Goal: Information Seeking & Learning: Learn about a topic

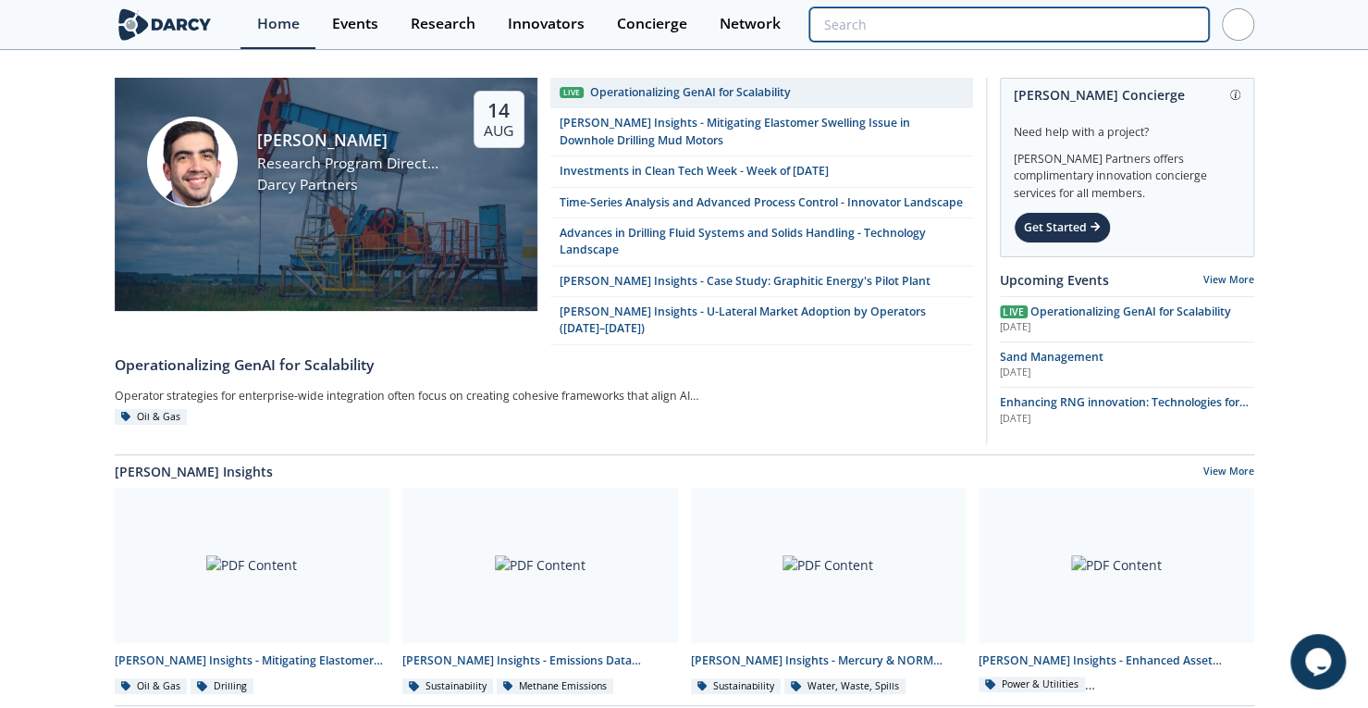
click at [1125, 24] on input "search" at bounding box center [1009, 24] width 399 height 34
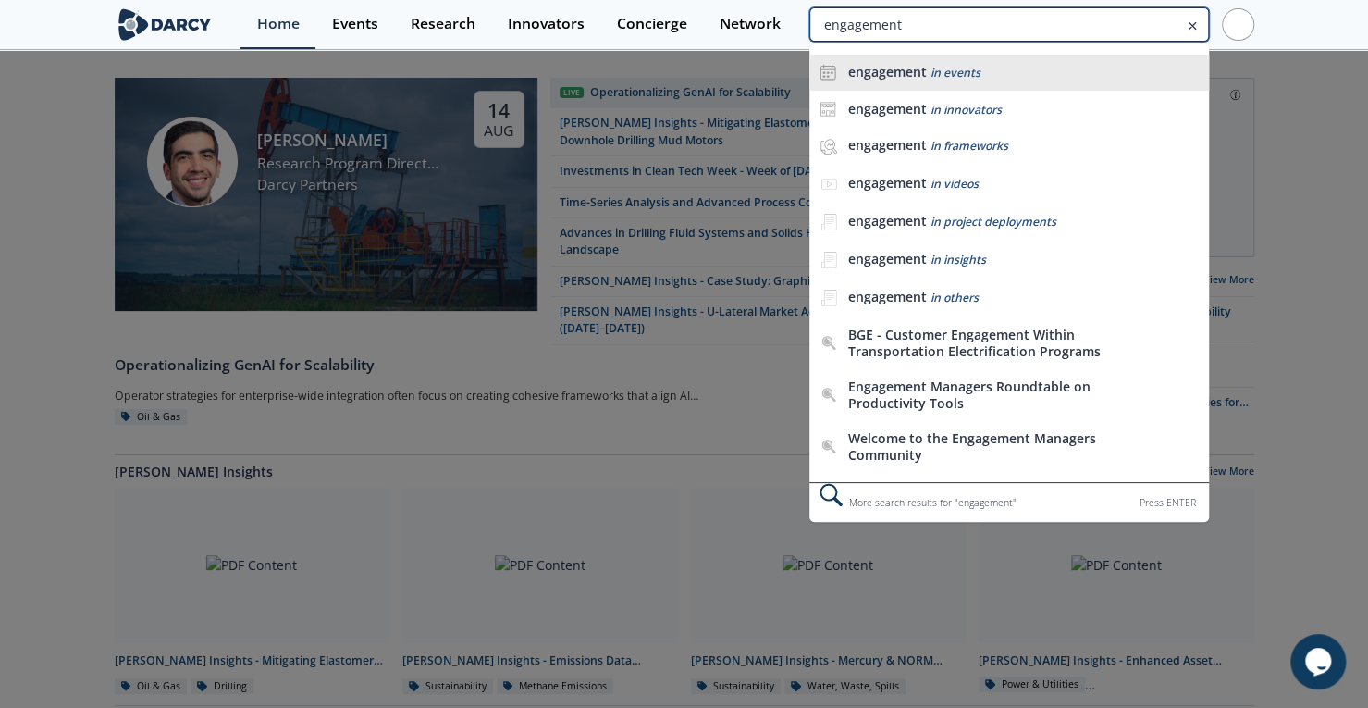
type input "engagement"
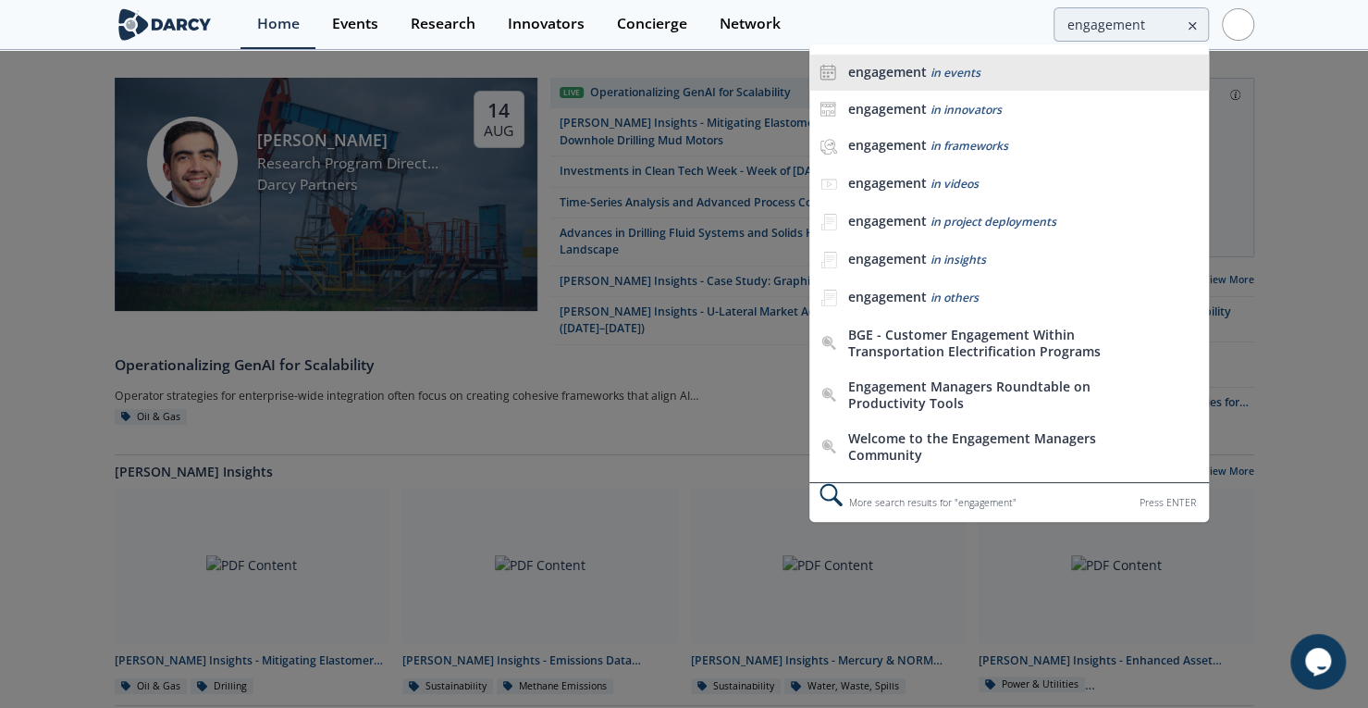
click at [1026, 77] on div "engagement in events" at bounding box center [1024, 73] width 352 height 18
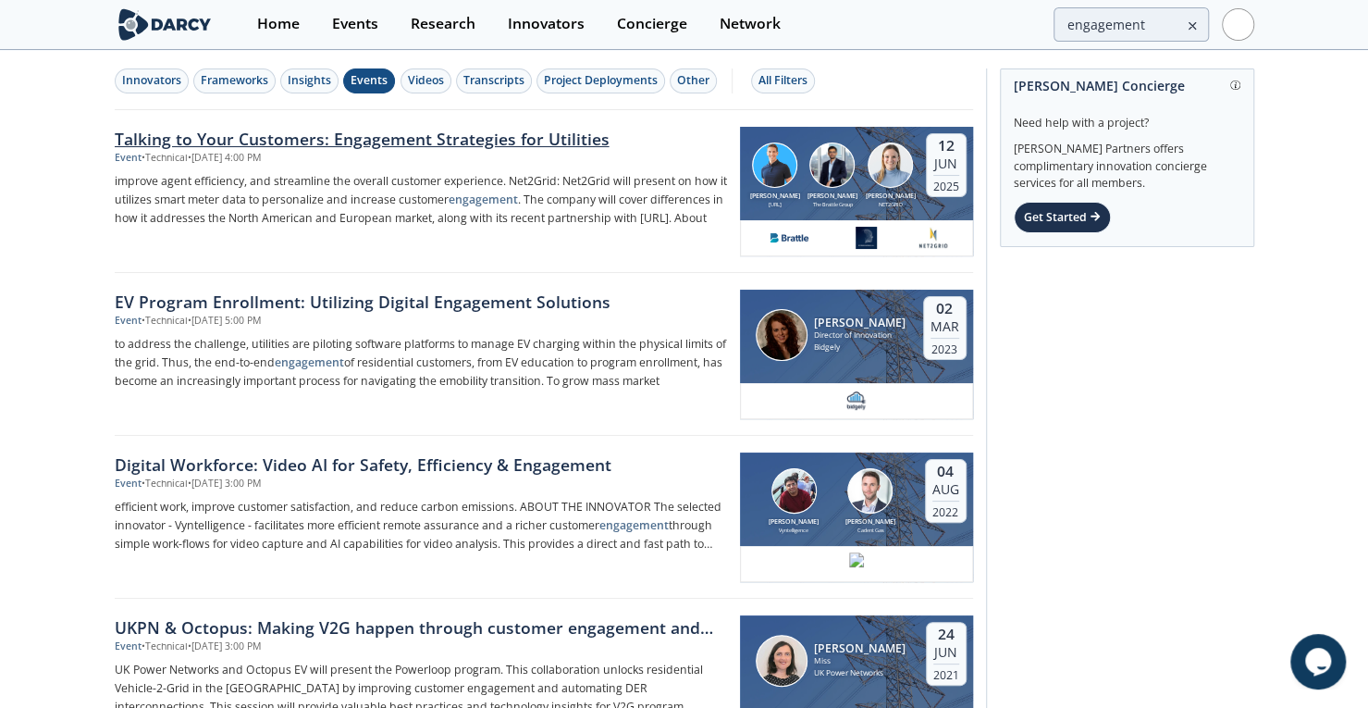
click at [184, 134] on div "Talking to Your Customers: Engagement Strategies for Utilities" at bounding box center [421, 139] width 613 height 24
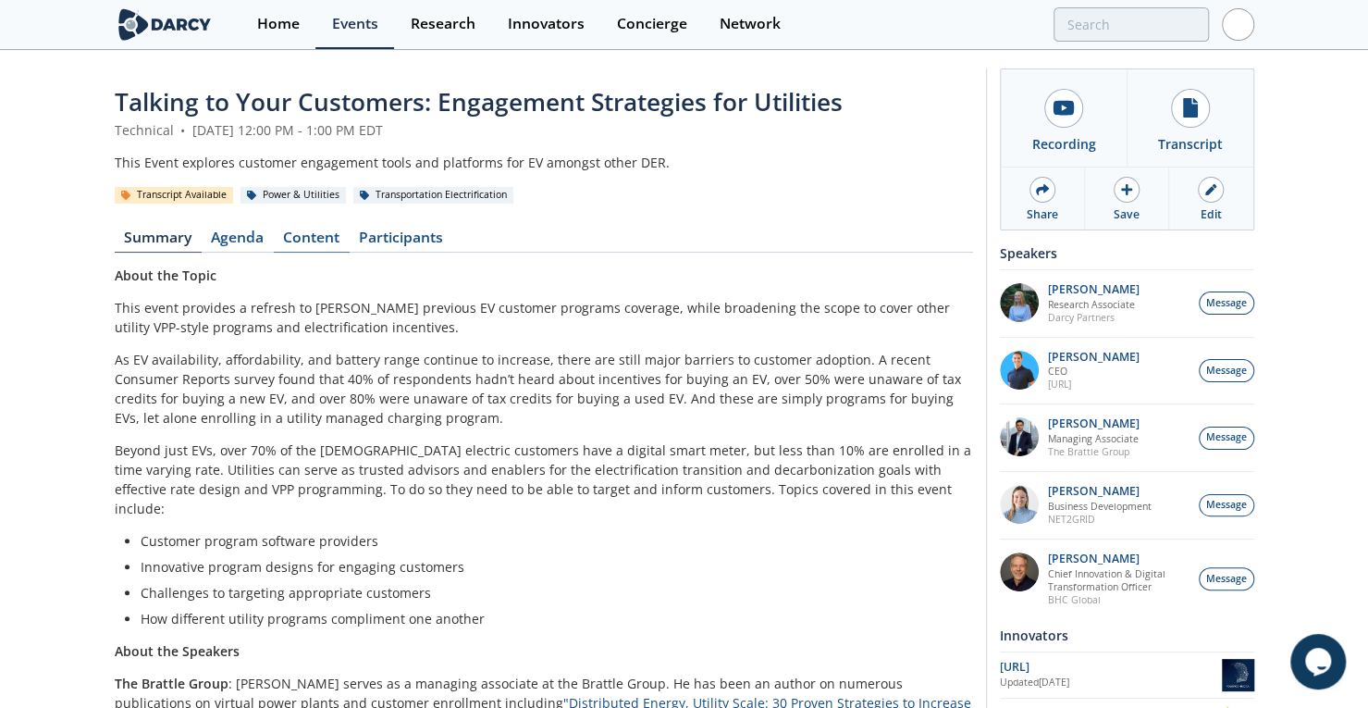
click at [307, 240] on link "Content" at bounding box center [312, 241] width 76 height 22
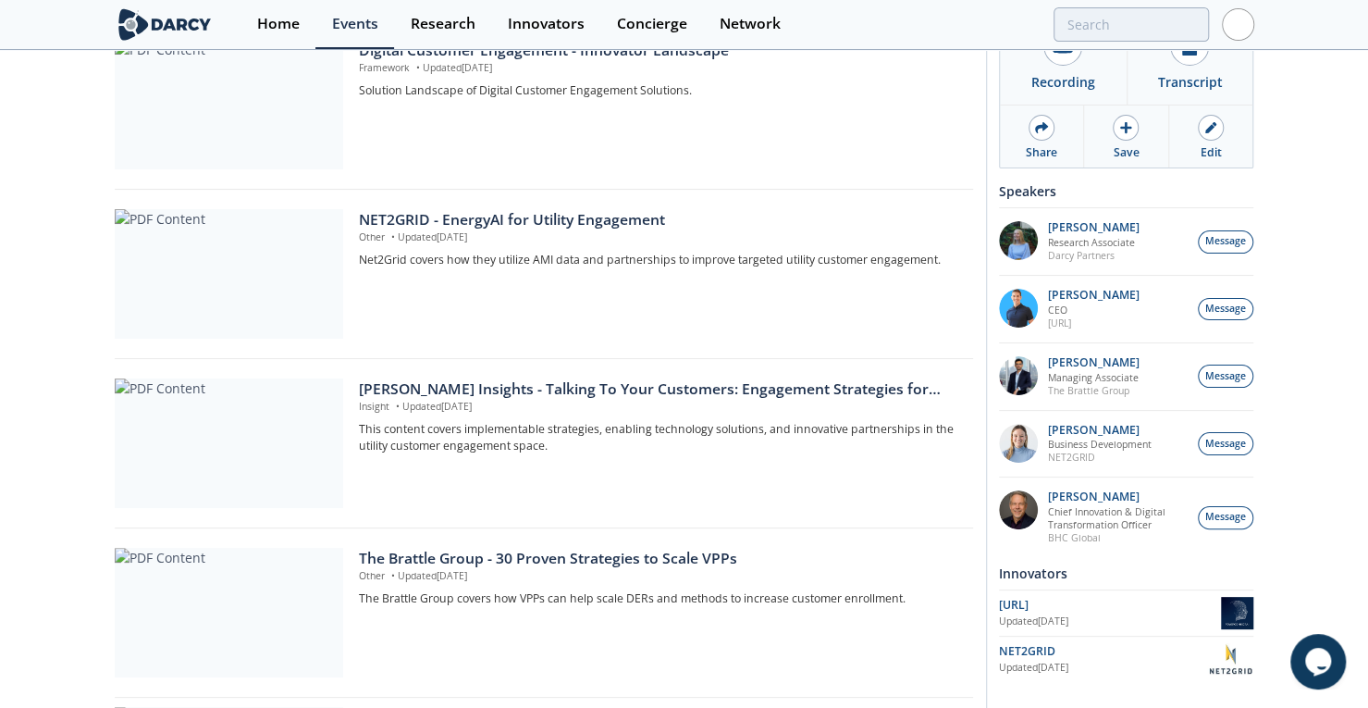
drag, startPoint x: 56, startPoint y: 432, endPoint x: 63, endPoint y: 568, distance: 136.2
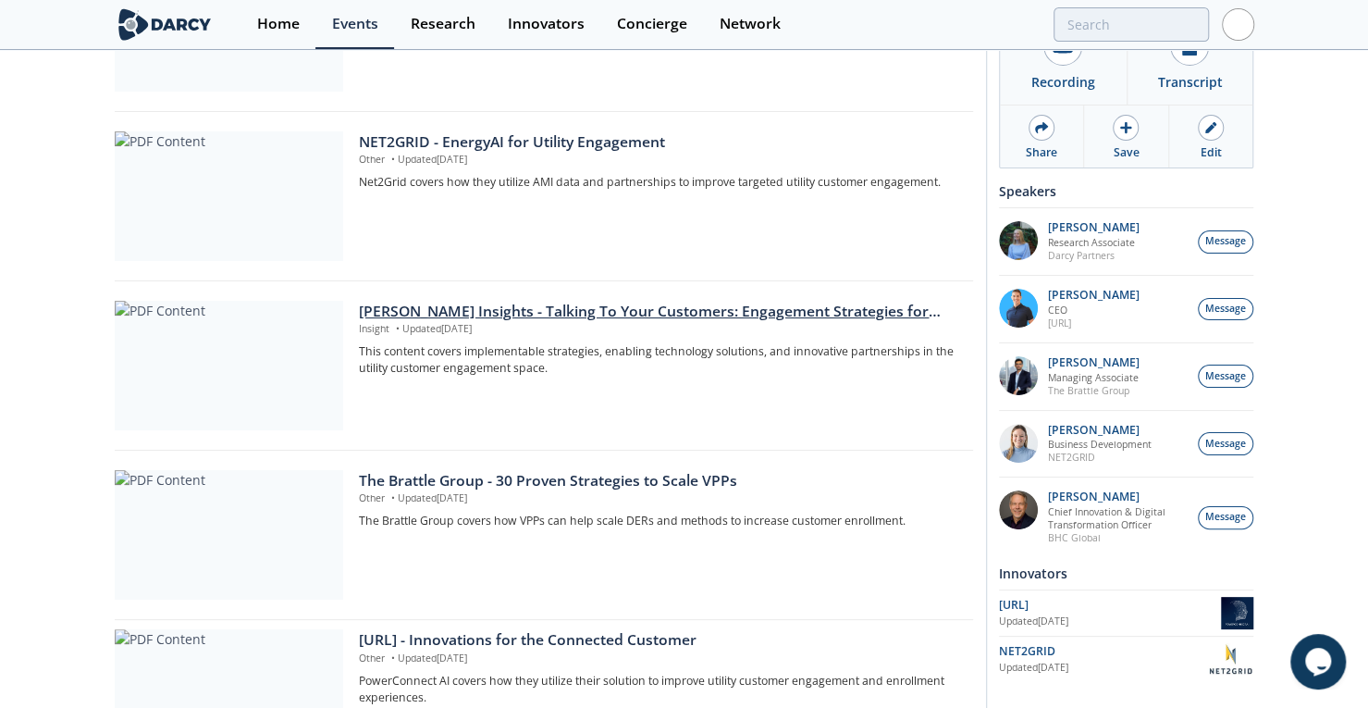
click at [514, 310] on div "Darcy Insights - Talking To Your Customers: Engagement Strategies for Utilities" at bounding box center [659, 312] width 601 height 22
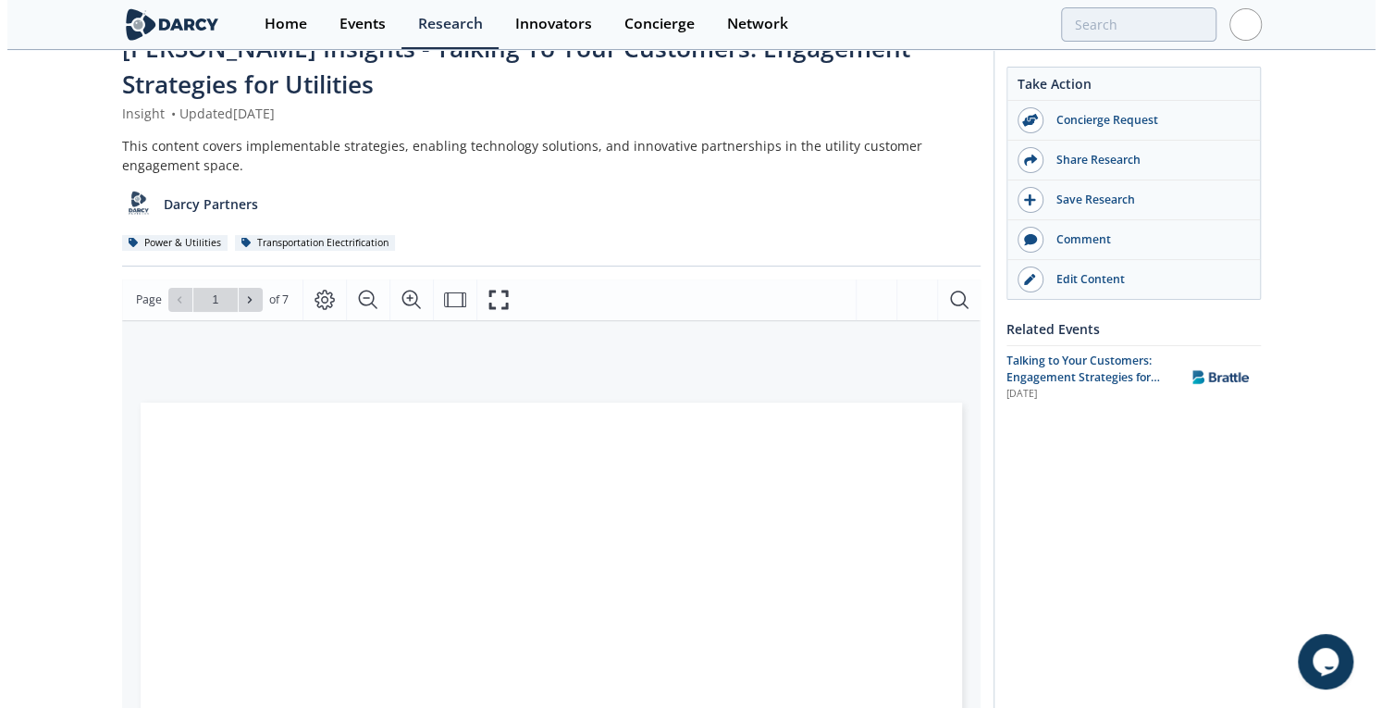
scroll to position [240, 0]
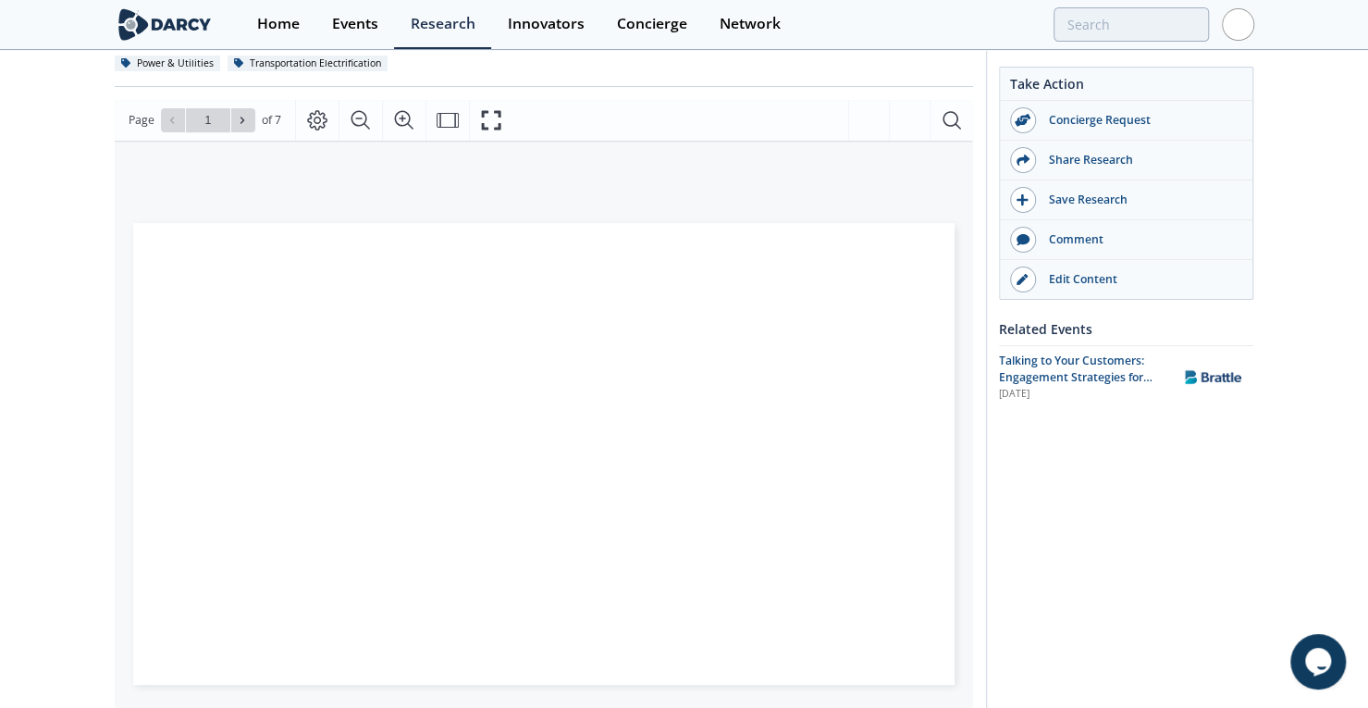
drag, startPoint x: 75, startPoint y: 252, endPoint x: 73, endPoint y: 390, distance: 138.8
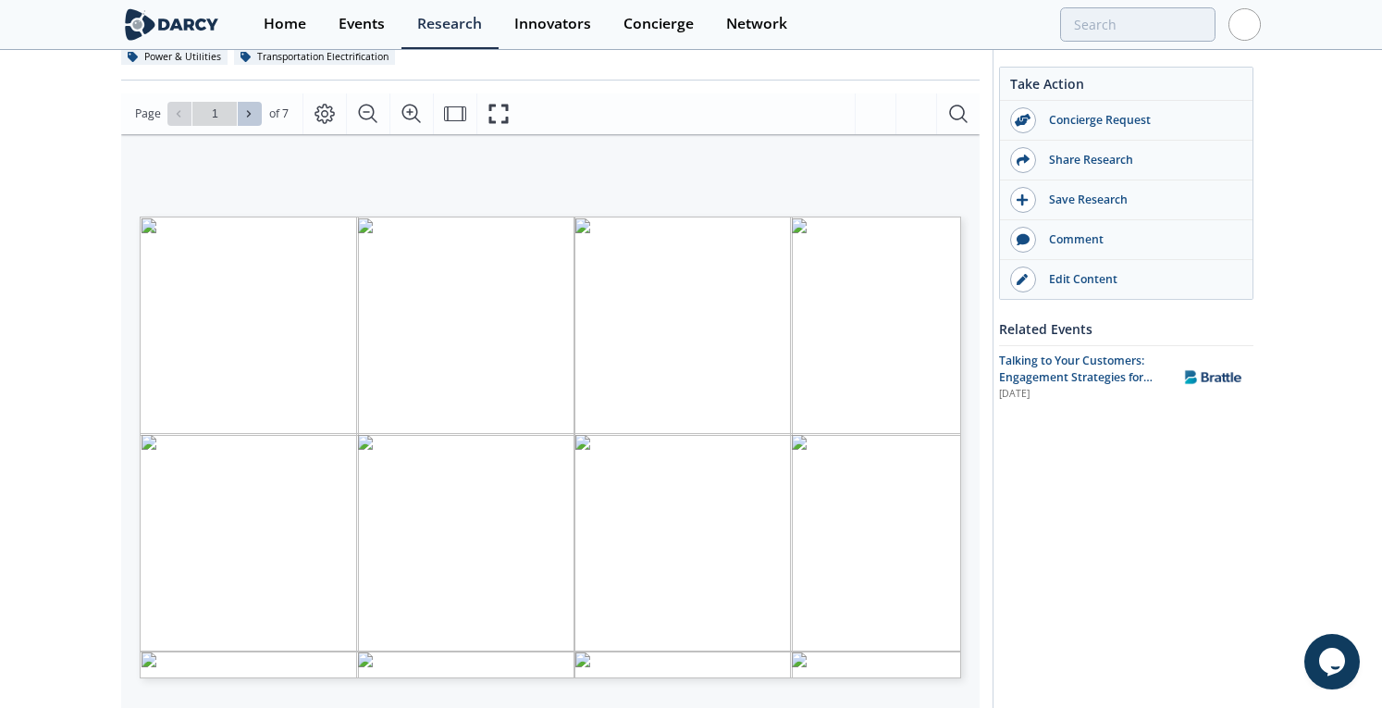
click at [250, 111] on icon at bounding box center [248, 113] width 11 height 11
type input "2"
click at [250, 112] on icon at bounding box center [248, 113] width 11 height 11
type input "3"
click at [389, 662] on span "SPG" at bounding box center [390, 665] width 18 height 6
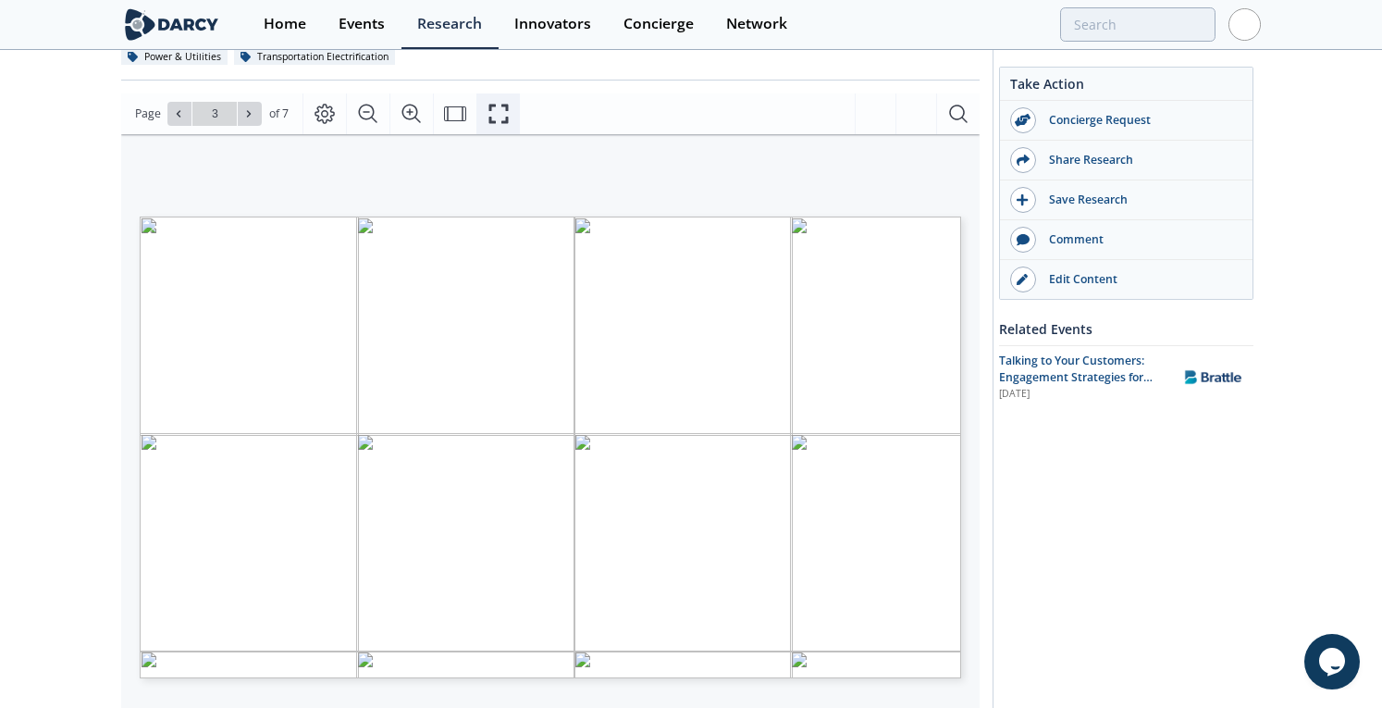
click at [499, 114] on icon "Fullscreen" at bounding box center [499, 114] width 22 height 22
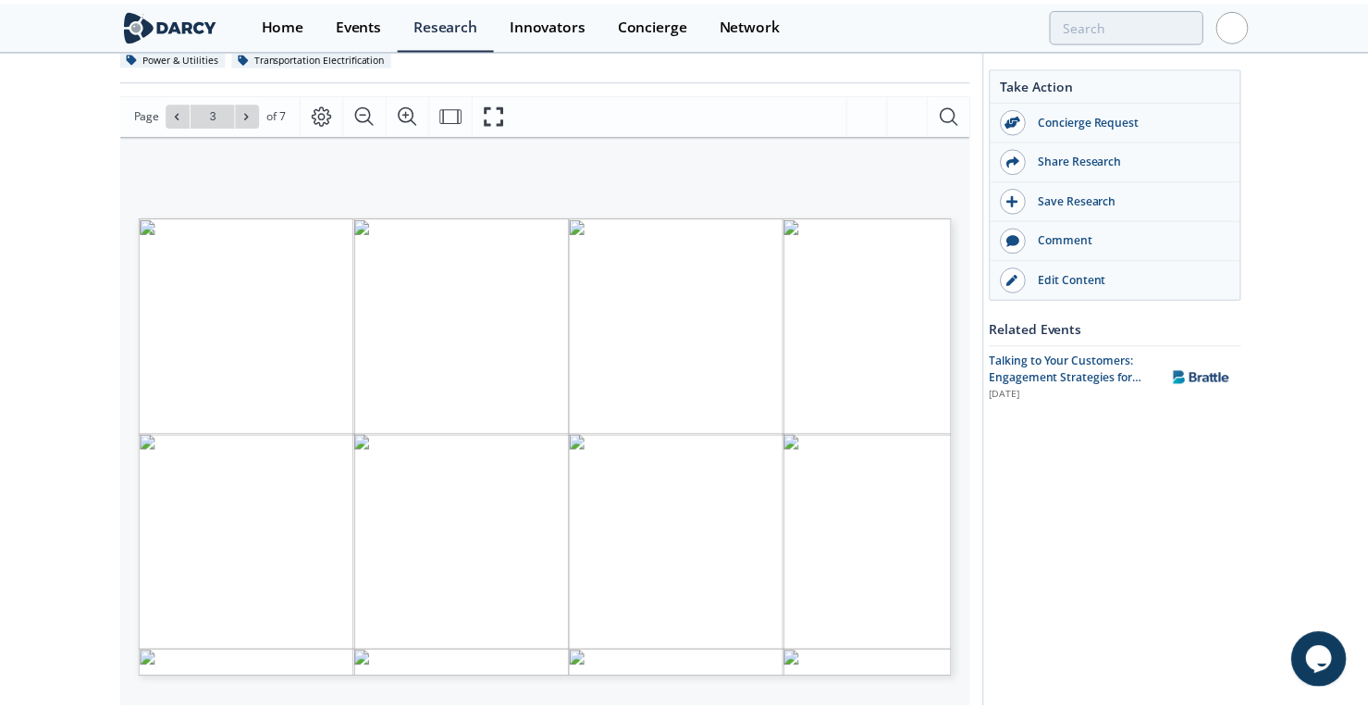
scroll to position [0, 0]
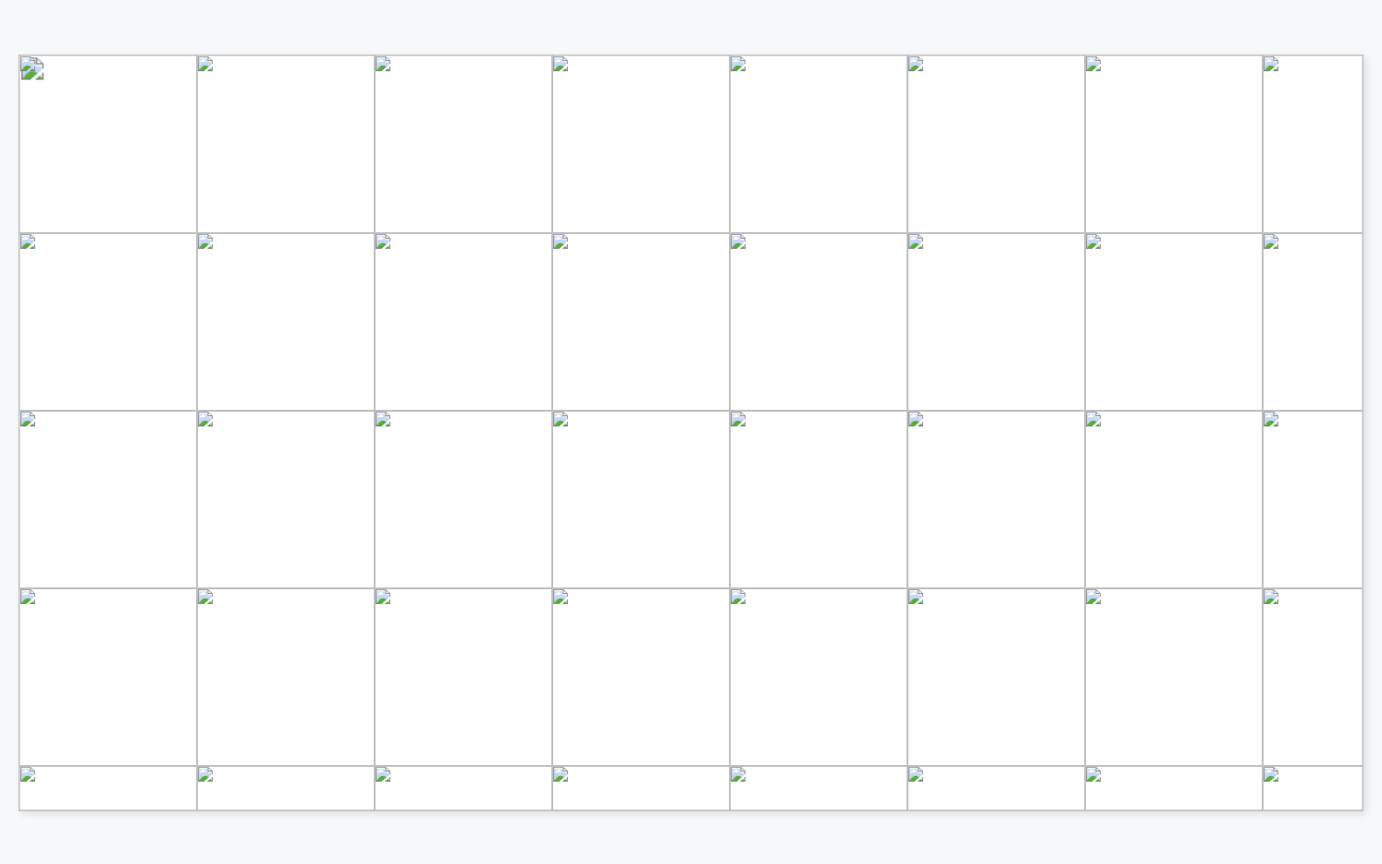
click at [430, 707] on span "SPG" at bounding box center [428, 789] width 28 height 10
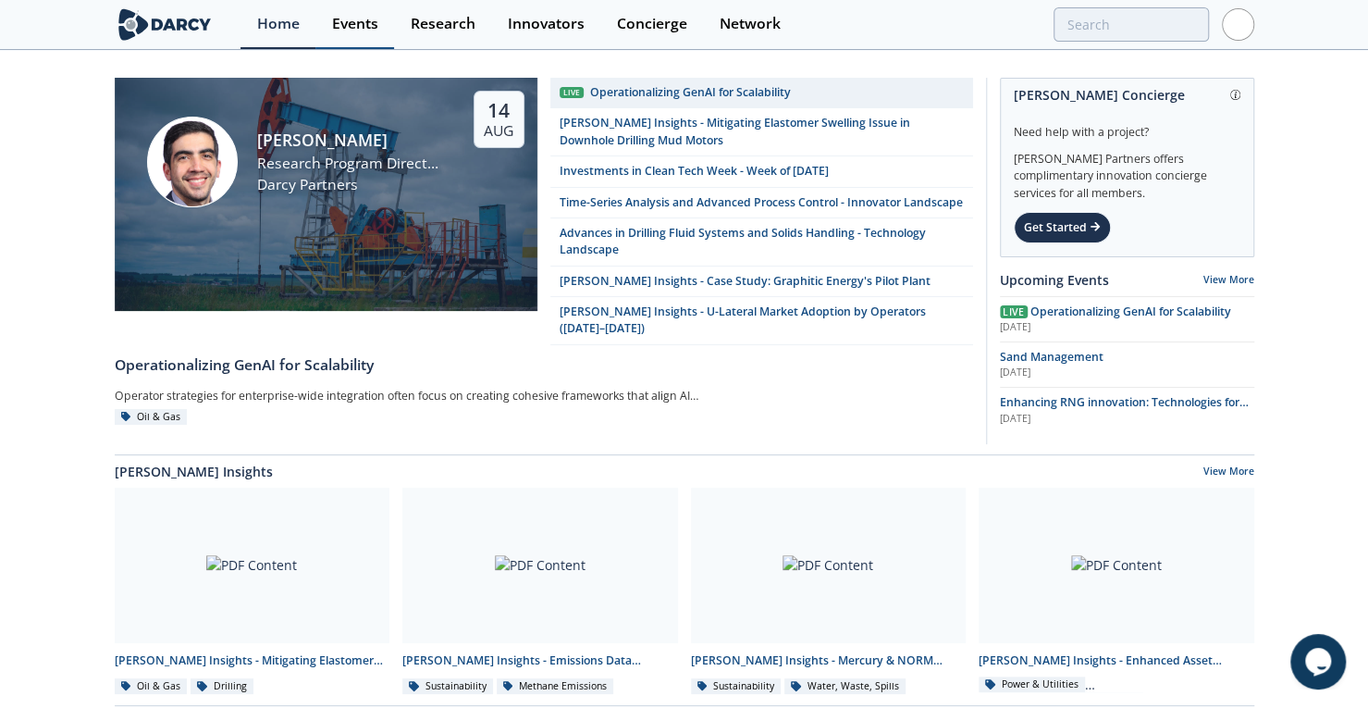
click at [363, 26] on div "Events" at bounding box center [355, 24] width 46 height 15
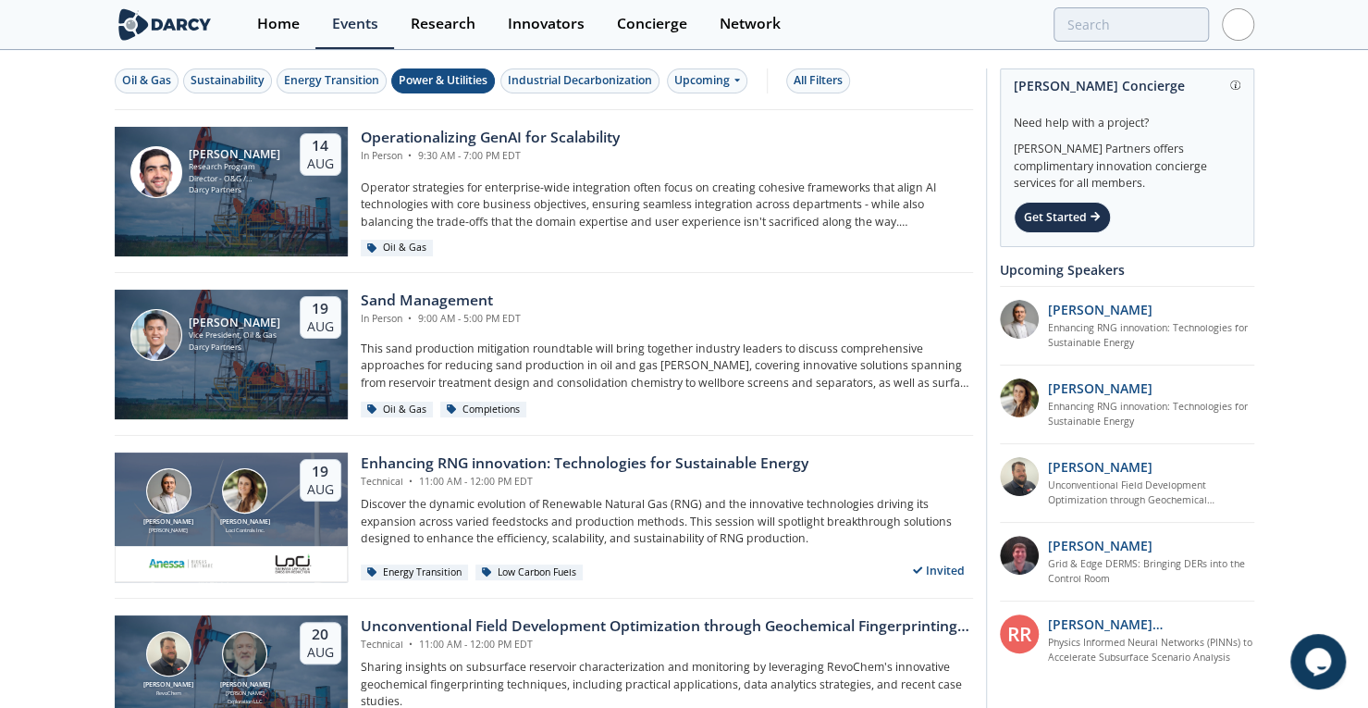
click at [422, 80] on div "Power & Utilities" at bounding box center [443, 80] width 89 height 17
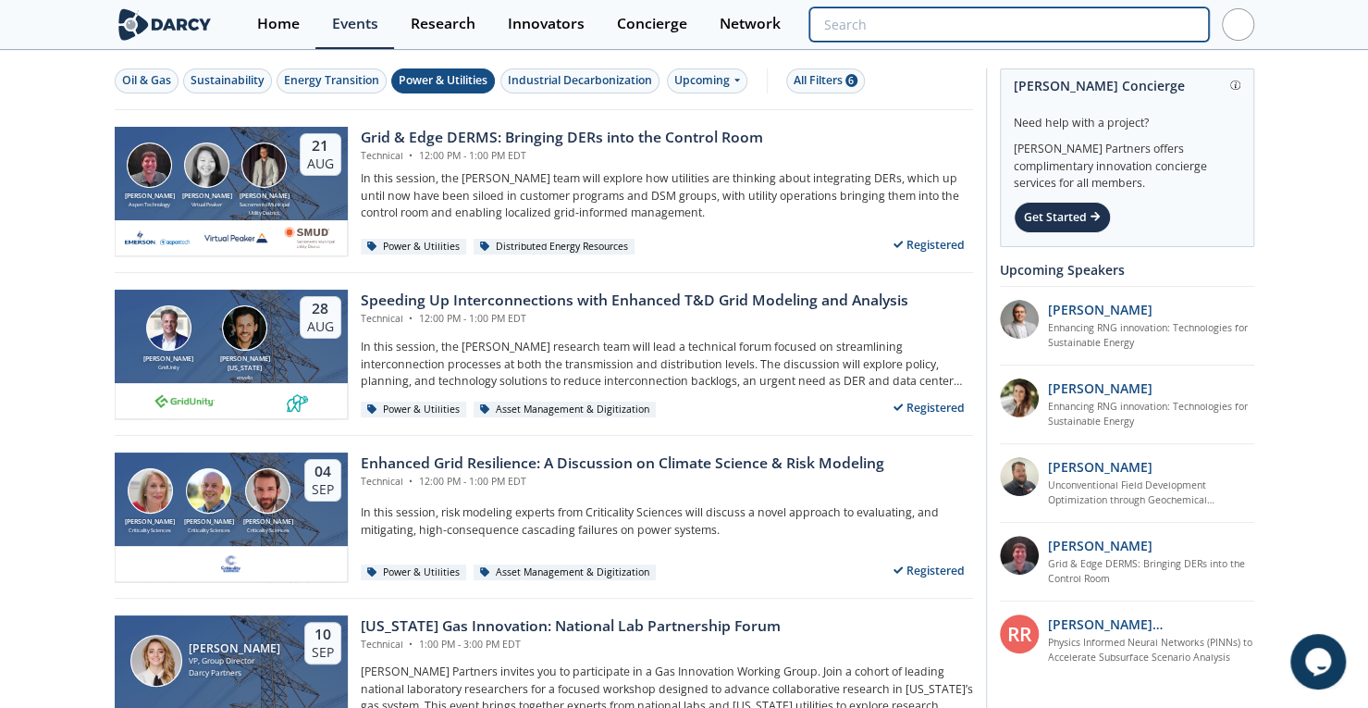
click at [1084, 21] on input "search" at bounding box center [1009, 24] width 399 height 34
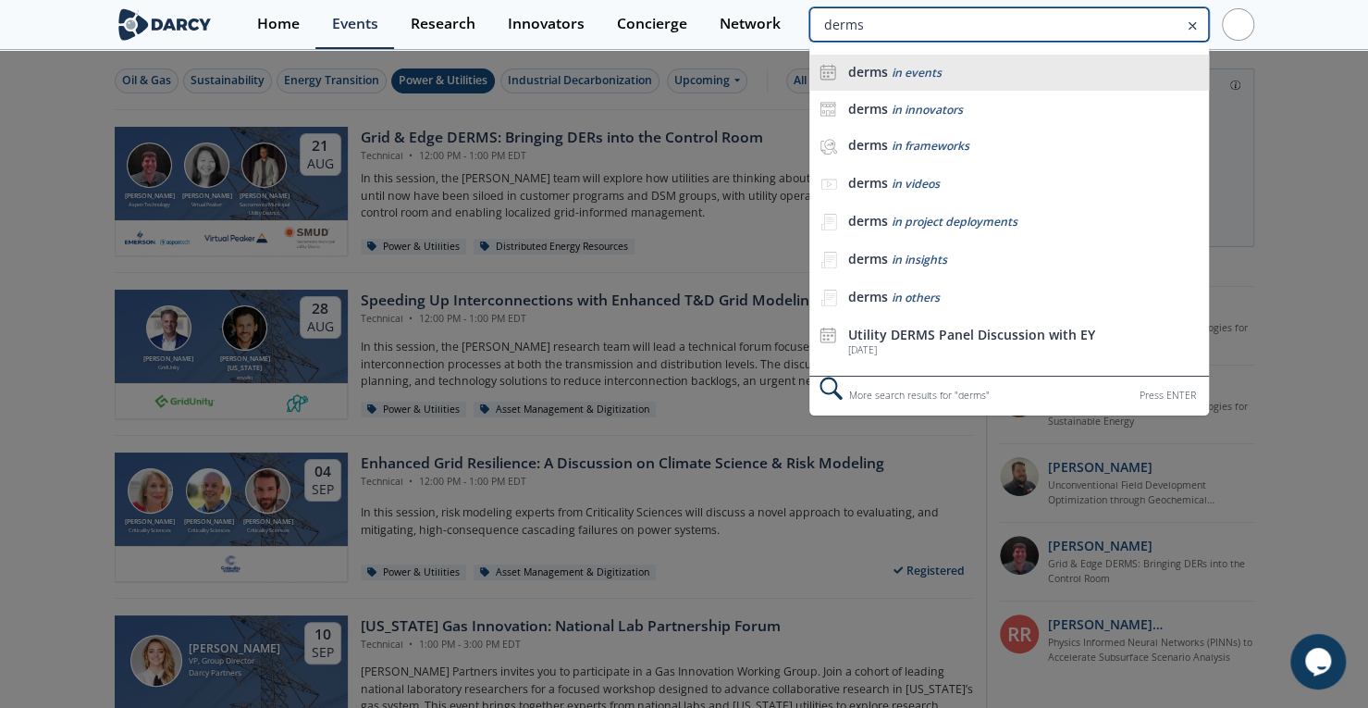
type input "derms"
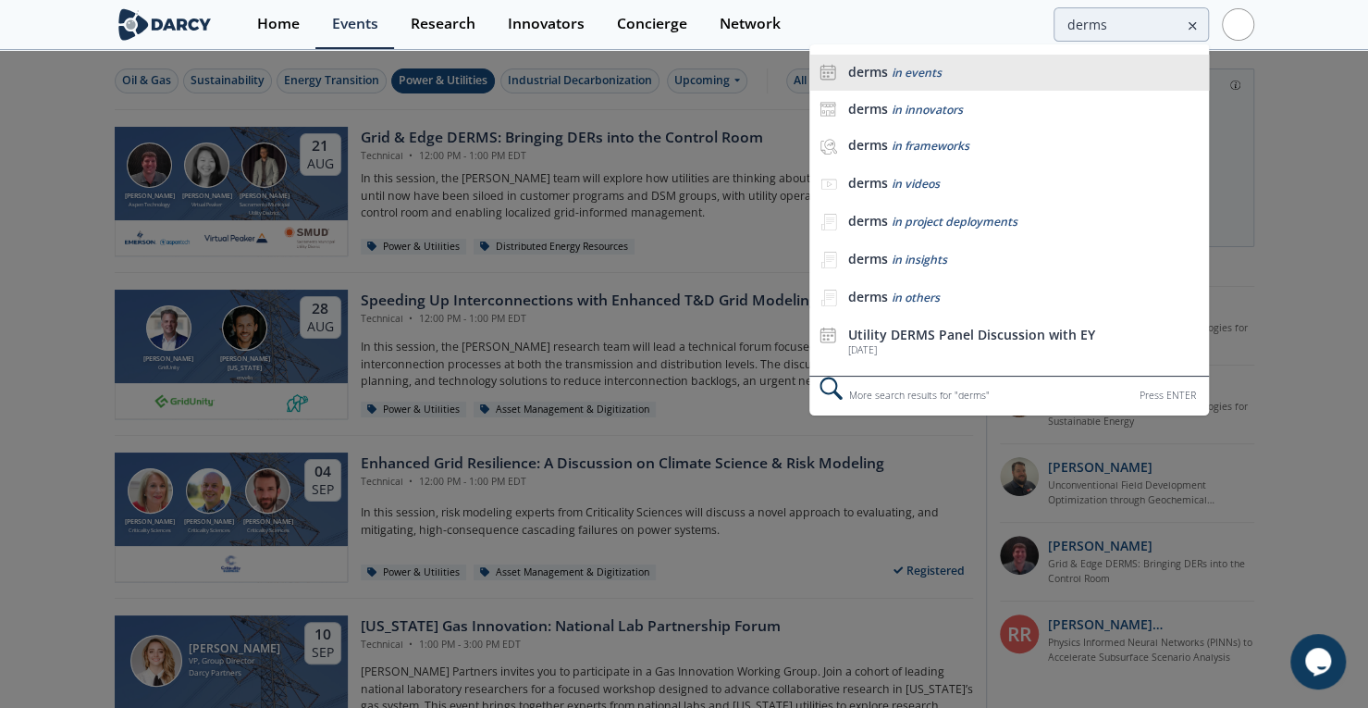
click at [909, 69] on span "in events" at bounding box center [916, 73] width 50 height 16
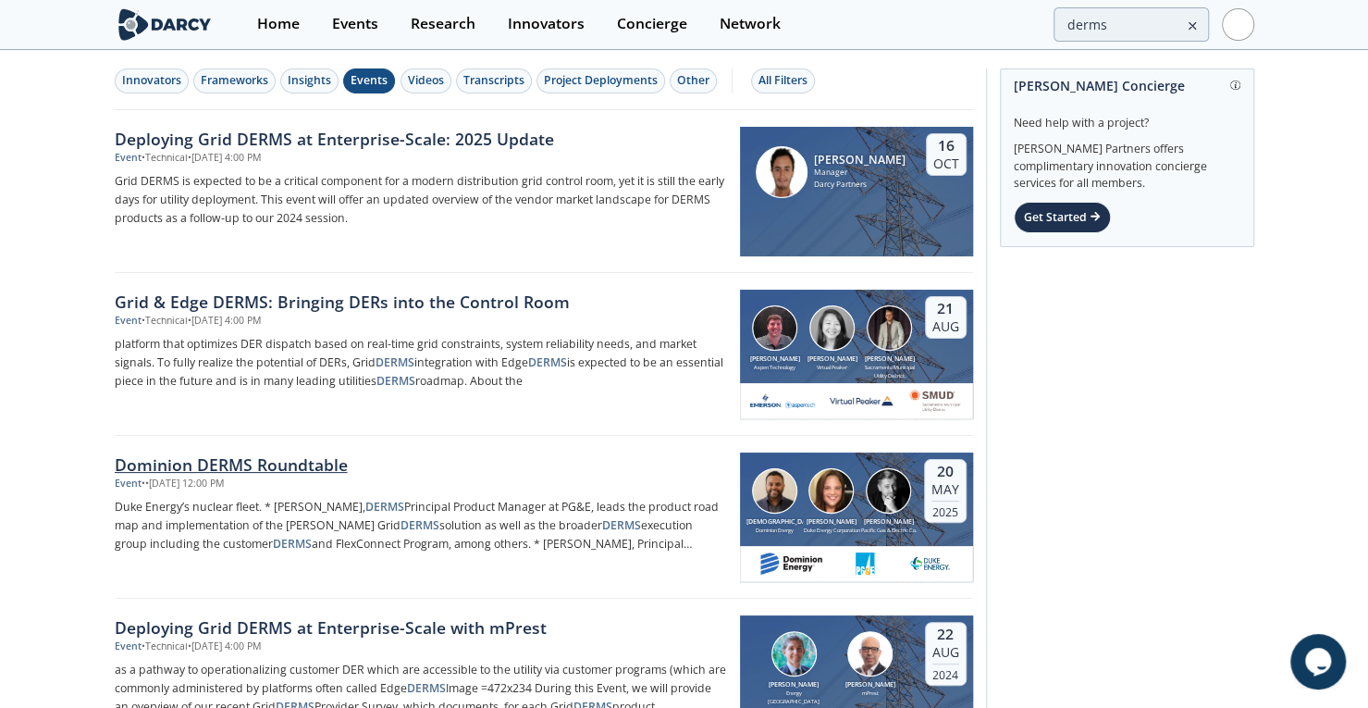
click at [228, 460] on div "Dominion DERMS Roundtable" at bounding box center [421, 464] width 613 height 24
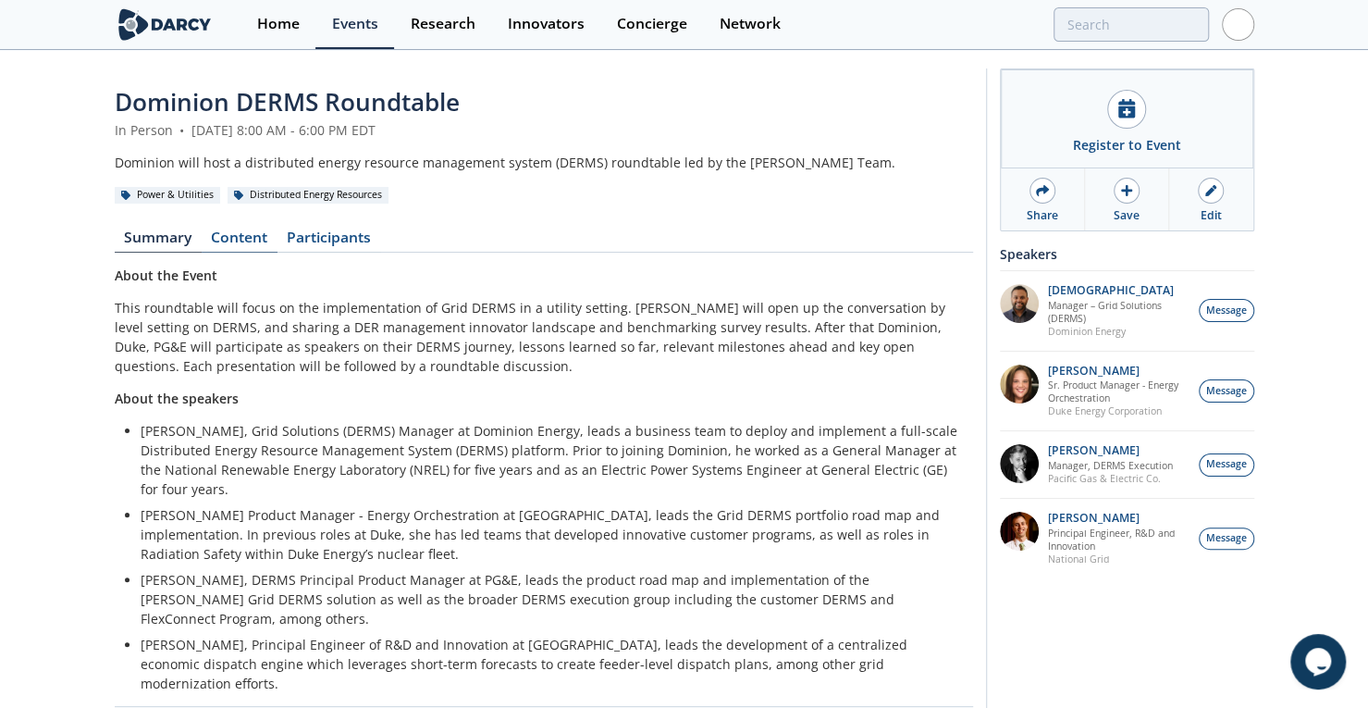
click at [243, 244] on link "Content" at bounding box center [240, 241] width 76 height 22
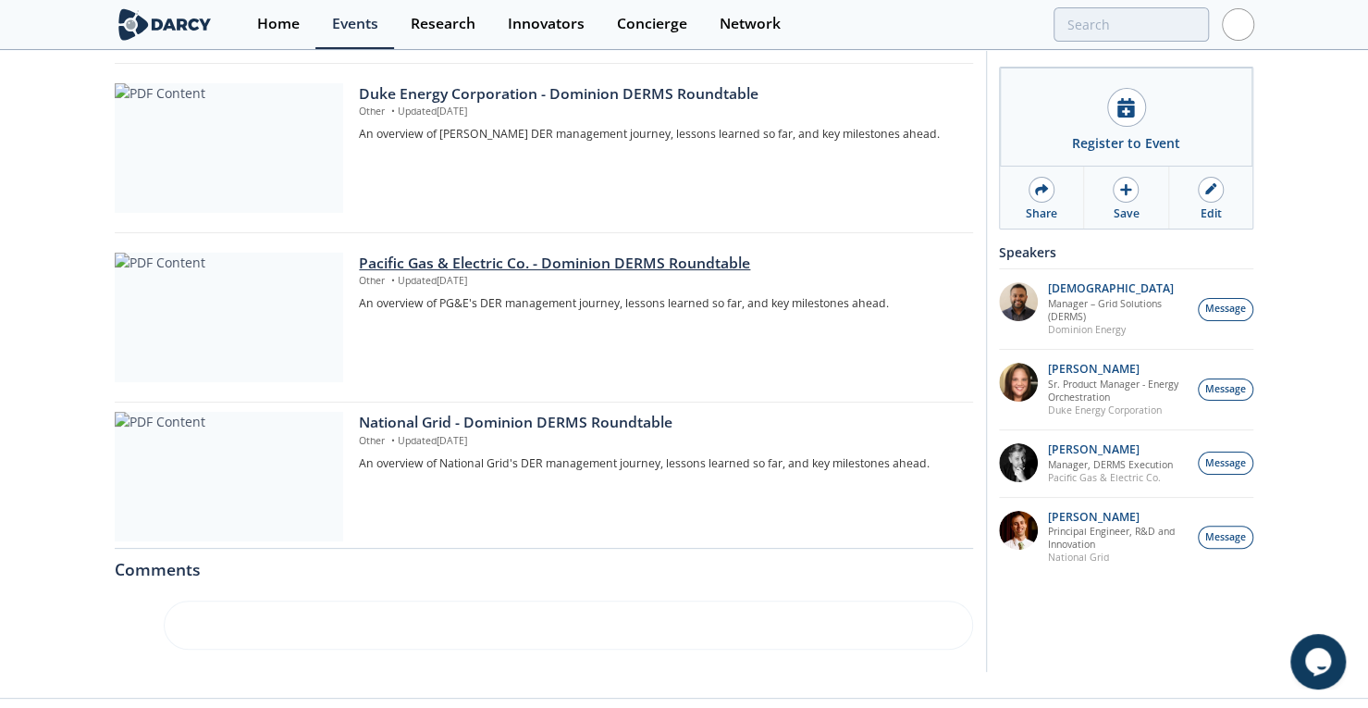
scroll to position [534, 0]
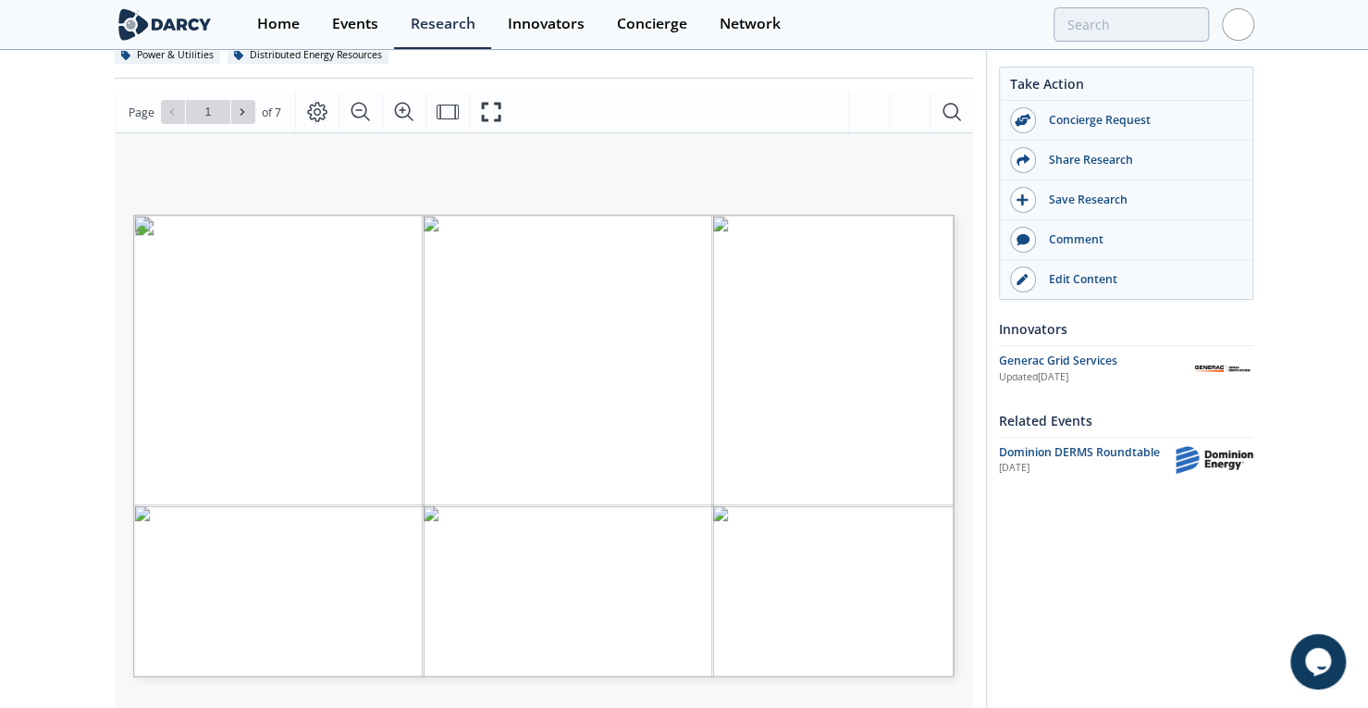
scroll to position [188, 0]
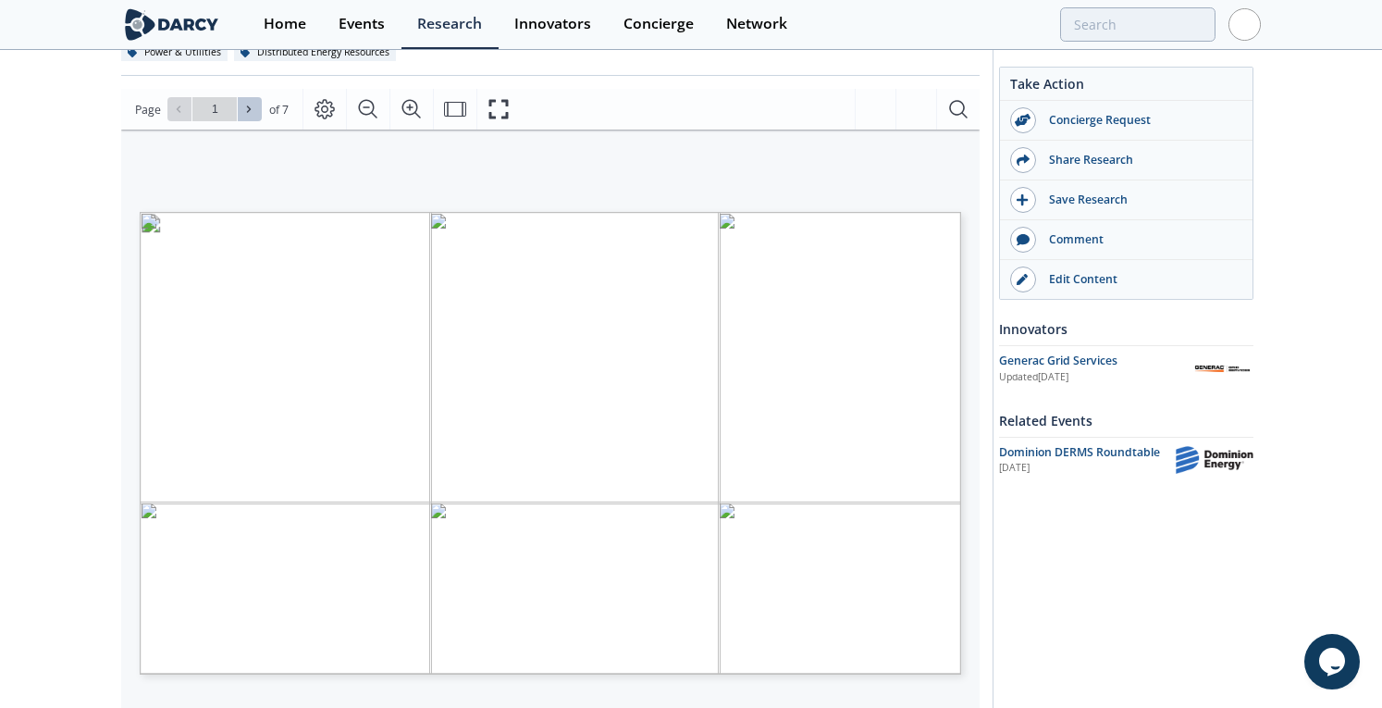
click at [240, 111] on button at bounding box center [250, 109] width 24 height 24
type input "2"
click at [240, 111] on button at bounding box center [250, 109] width 24 height 24
click at [253, 107] on icon at bounding box center [248, 109] width 11 height 11
click at [252, 107] on icon at bounding box center [248, 109] width 11 height 11
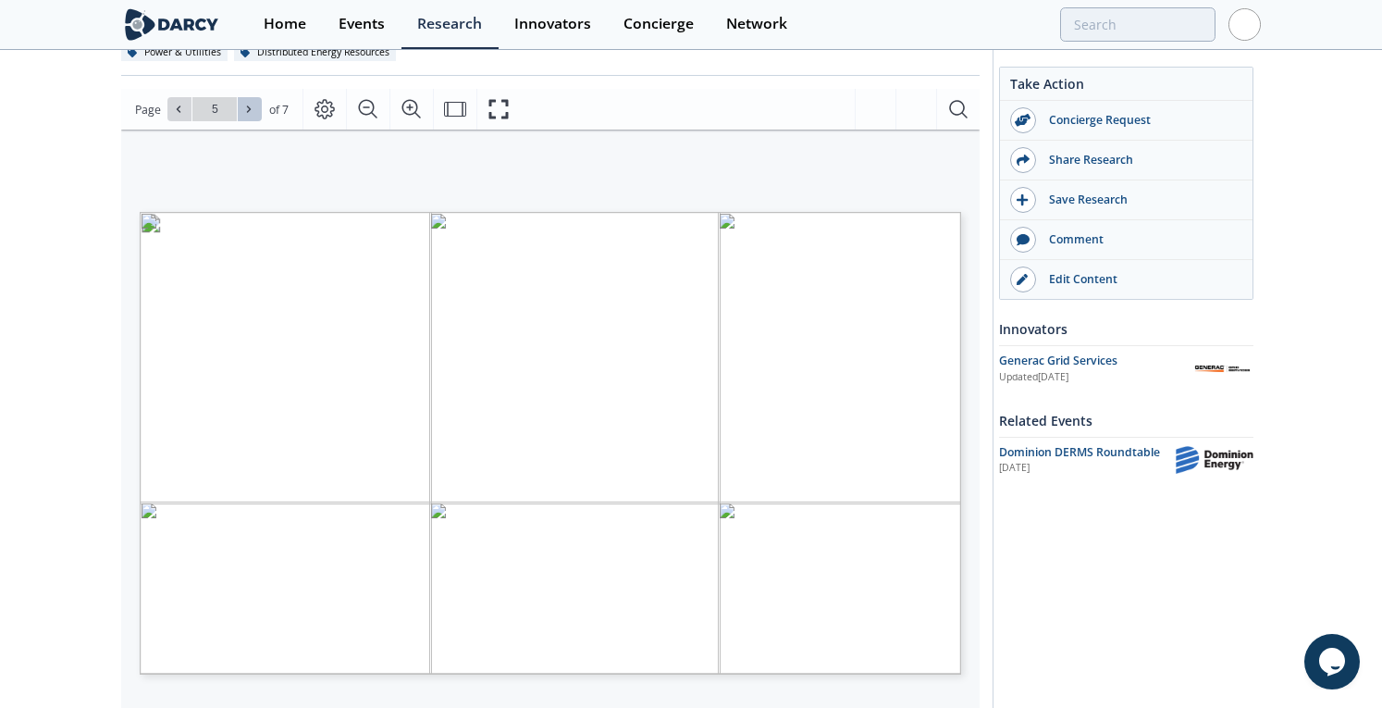
click at [252, 107] on icon at bounding box center [248, 109] width 11 height 11
click at [183, 108] on span at bounding box center [179, 109] width 13 height 13
click at [254, 106] on span at bounding box center [249, 109] width 13 height 13
type input "7"
